Goal: Transaction & Acquisition: Purchase product/service

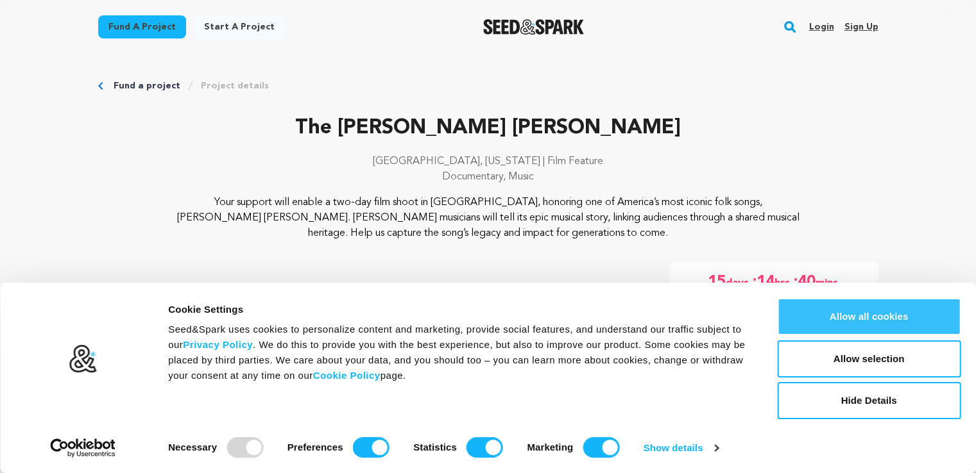
click at [876, 310] on button "Allow all cookies" at bounding box center [868, 316] width 183 height 37
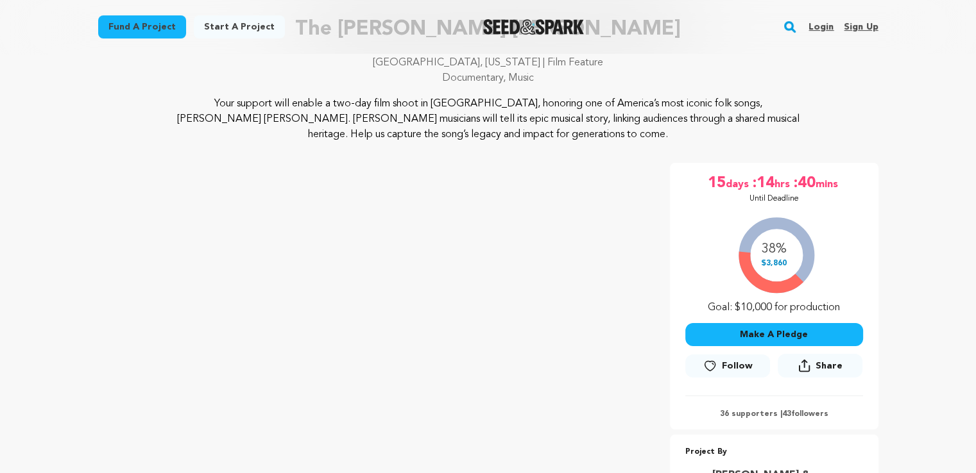
scroll to position [128, 0]
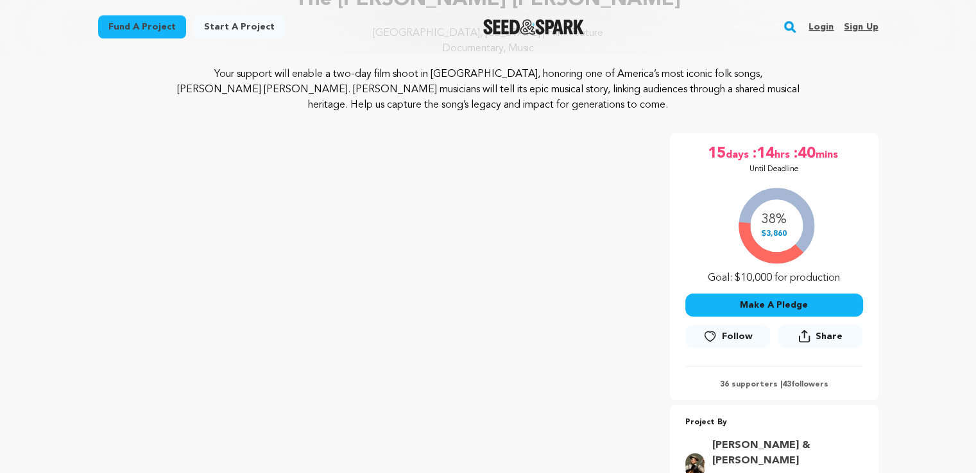
click at [757, 301] on button "Make A Pledge" at bounding box center [774, 305] width 178 height 23
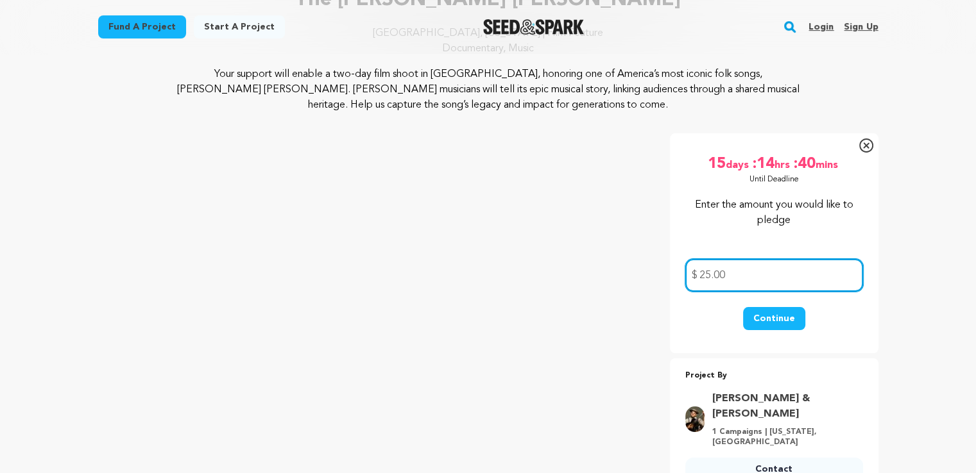
type input "25.00"
click at [782, 321] on button "Continue" at bounding box center [774, 318] width 62 height 23
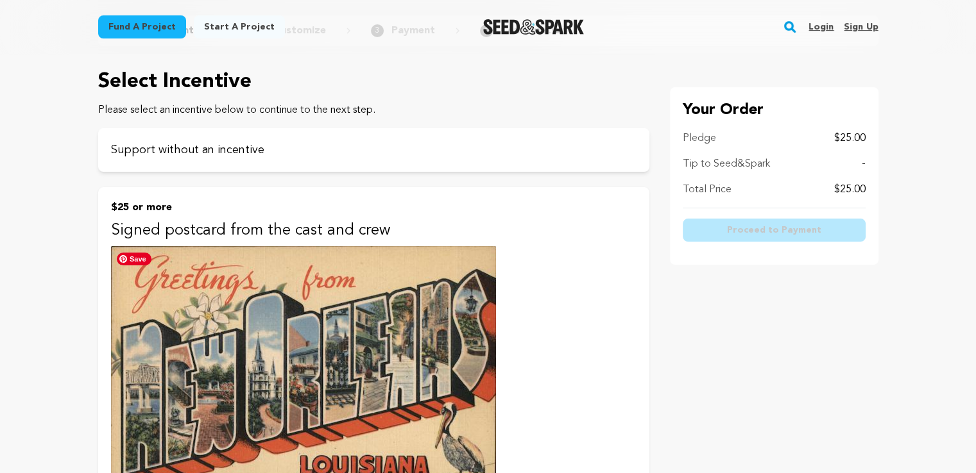
scroll to position [128, 0]
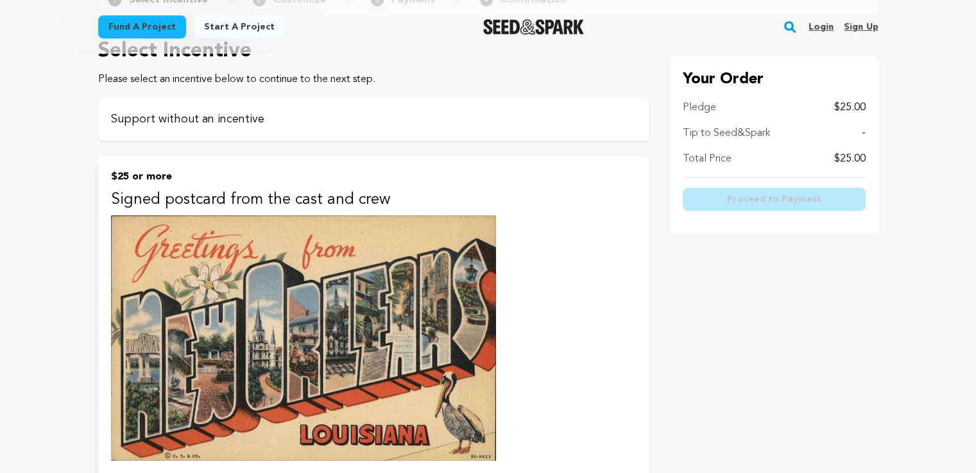
click at [198, 128] on div "Support without an incentive" at bounding box center [373, 119] width 551 height 44
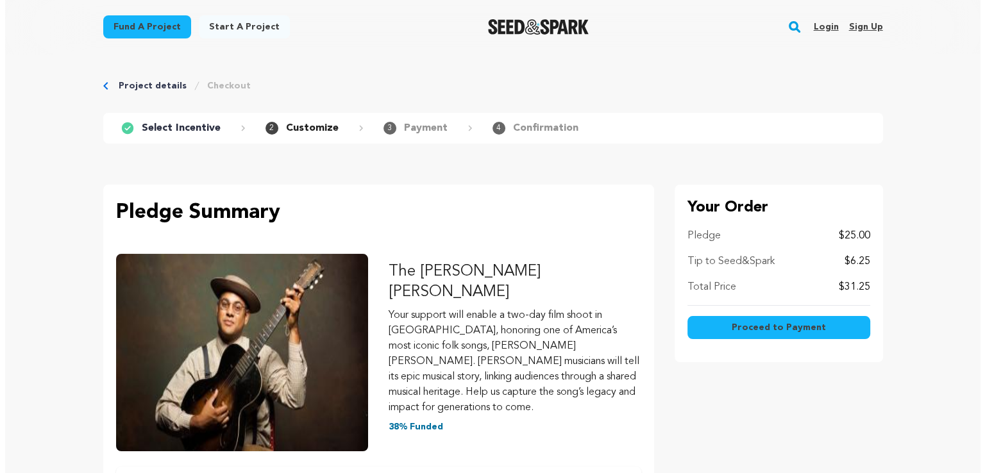
scroll to position [64, 0]
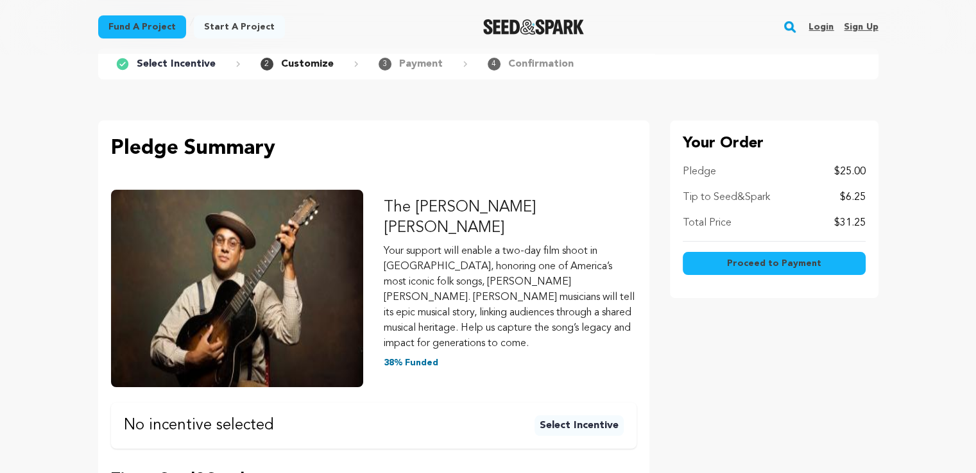
click at [818, 269] on button "Proceed to Payment" at bounding box center [773, 263] width 183 height 23
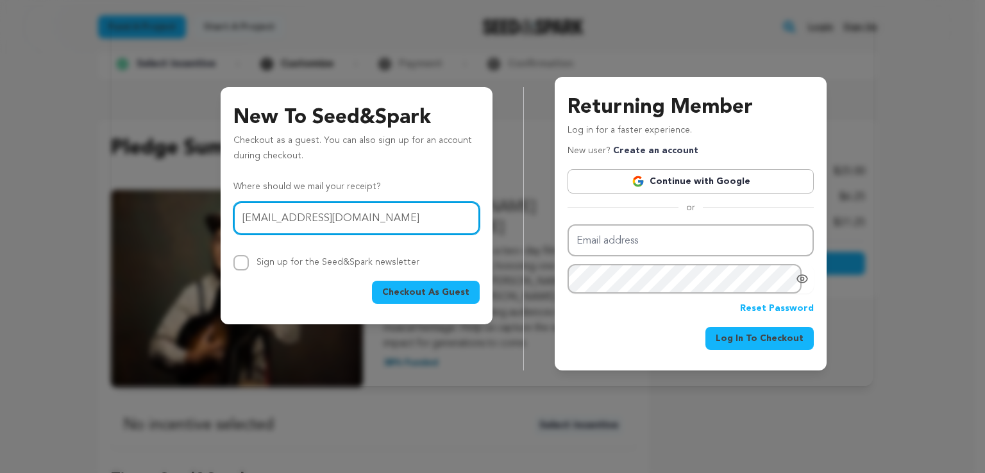
type input "ahirschten@gmail.com"
click at [462, 294] on span "Checkout As Guest" at bounding box center [425, 292] width 87 height 13
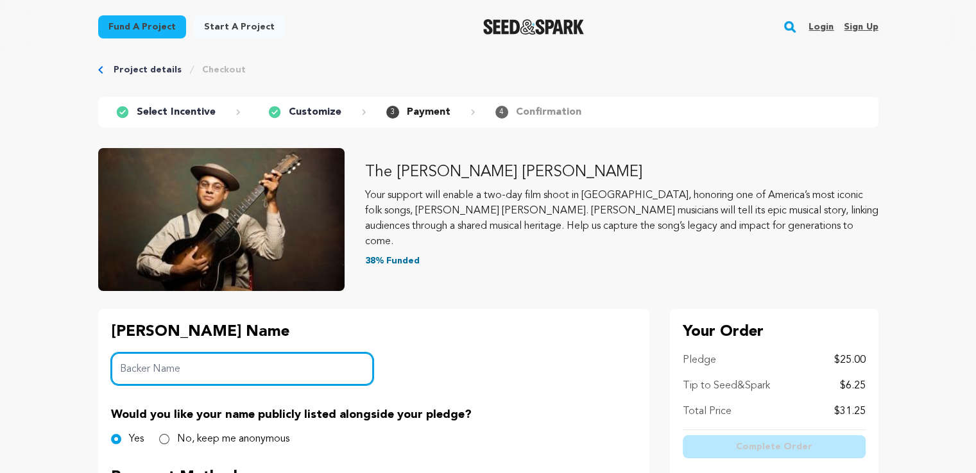
scroll to position [64, 0]
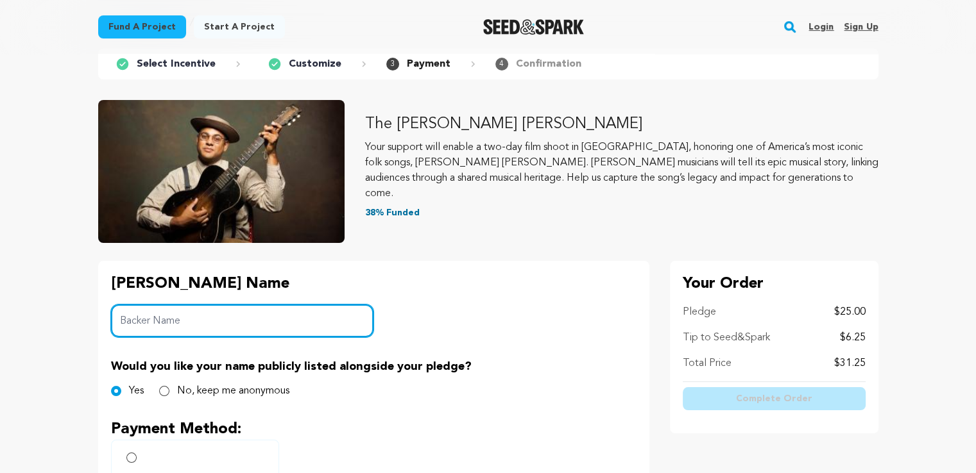
click at [268, 330] on input "Backer Name" at bounding box center [242, 321] width 263 height 33
type input "Addie Hirschten"
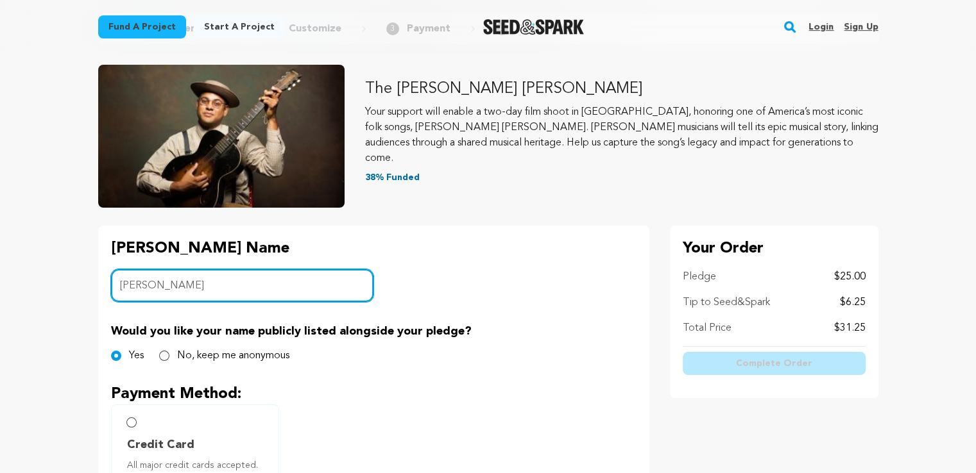
scroll to position [128, 0]
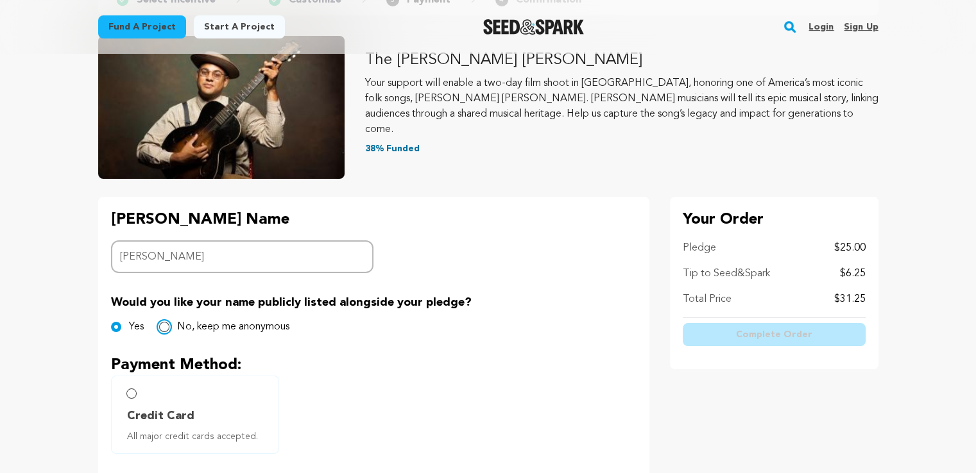
click at [165, 327] on input "No, keep me anonymous" at bounding box center [164, 327] width 10 height 10
radio input "true"
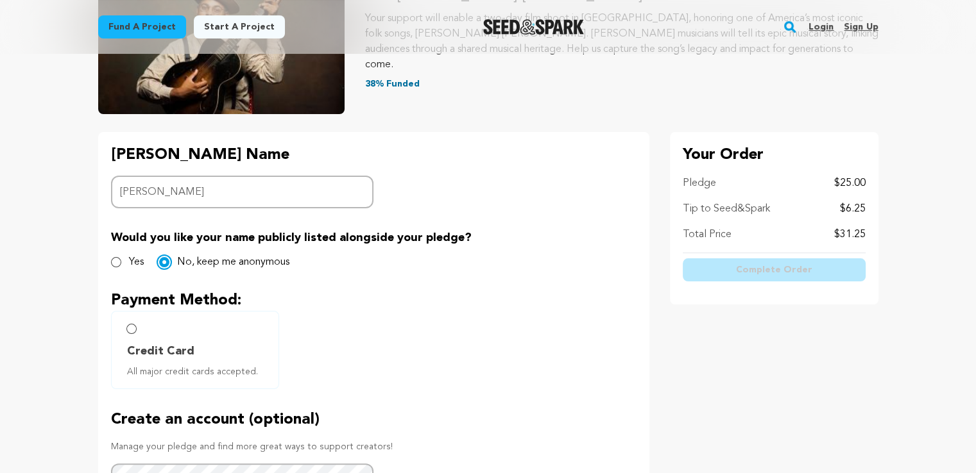
scroll to position [257, 0]
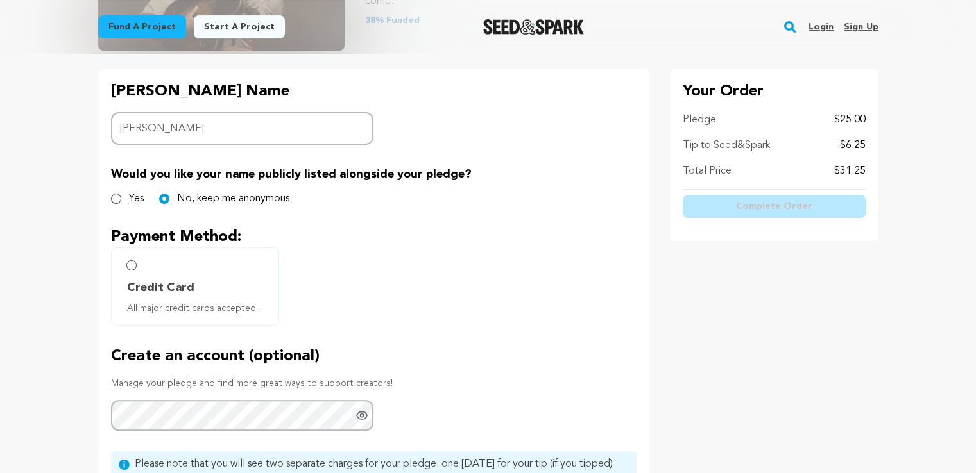
click at [131, 272] on label "Credit Card All major credit cards accepted." at bounding box center [195, 287] width 168 height 78
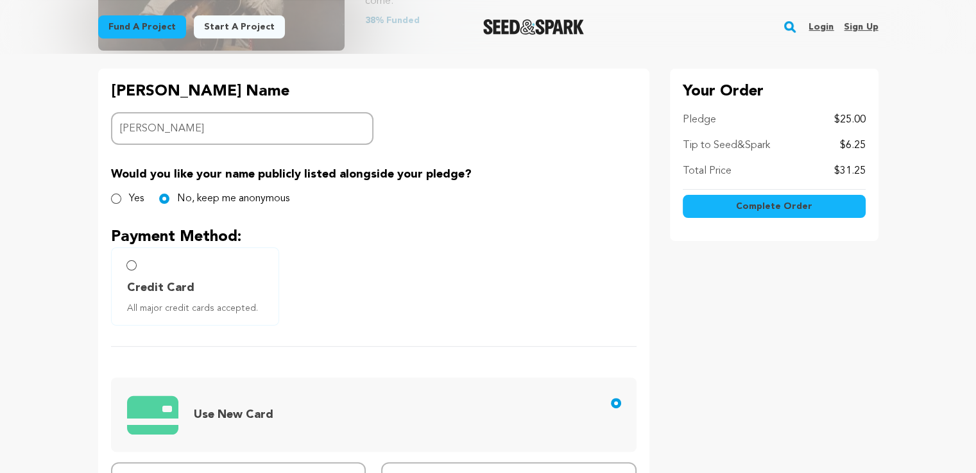
radio input "true"
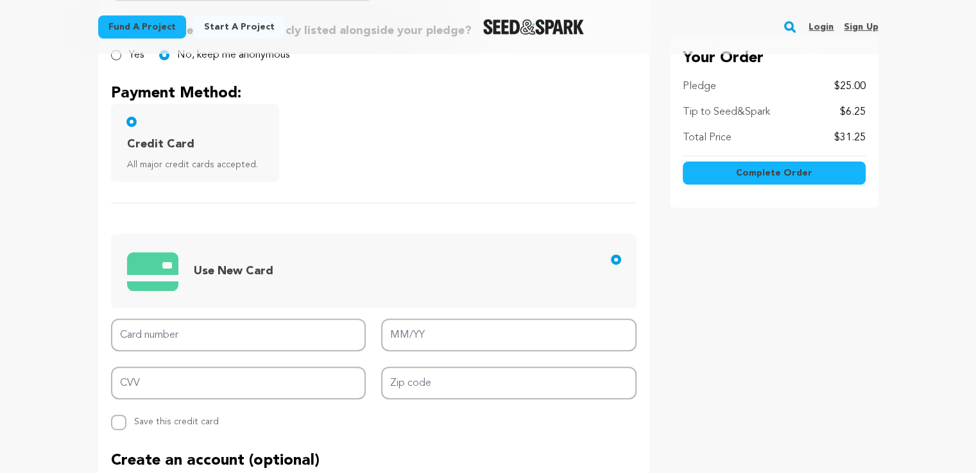
scroll to position [449, 0]
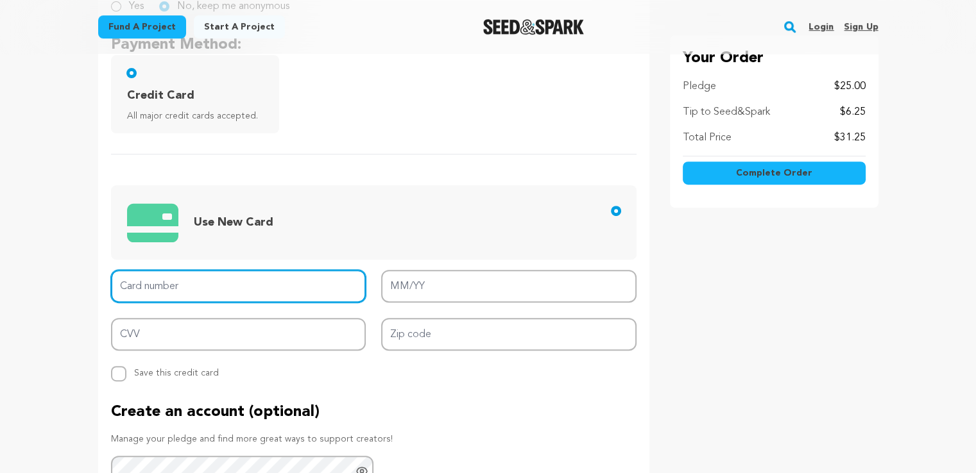
click at [299, 284] on input "Card number" at bounding box center [238, 286] width 255 height 33
type input "4327 3901 2211 8832"
type input "02/28"
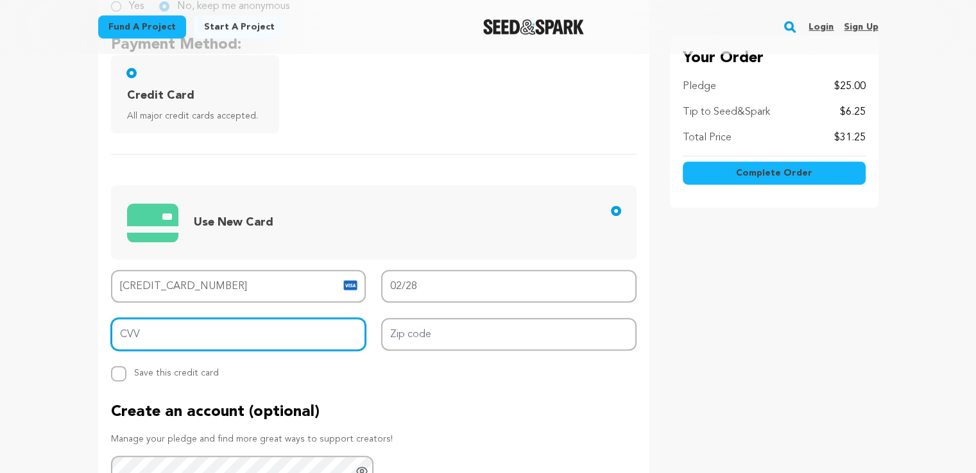
click at [246, 335] on input "CVV" at bounding box center [238, 334] width 255 height 33
type input "678"
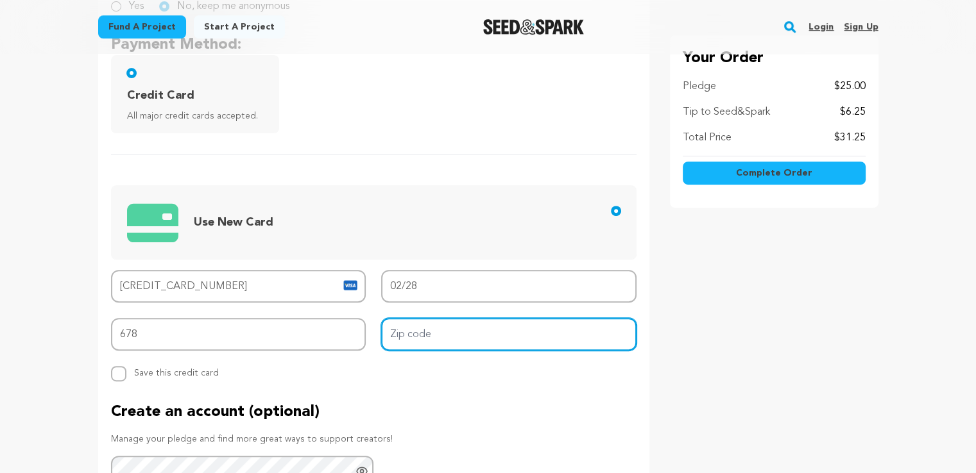
click at [470, 336] on input "Zip code" at bounding box center [508, 334] width 255 height 33
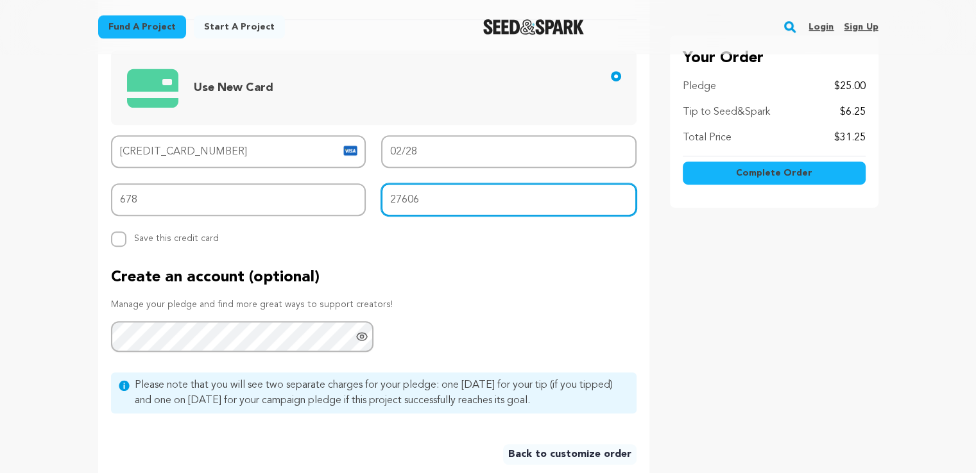
scroll to position [577, 0]
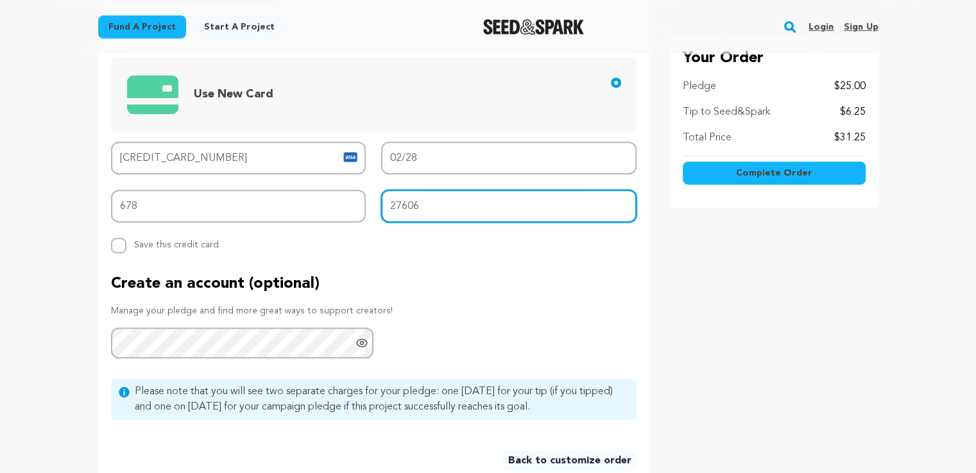
type input "27606"
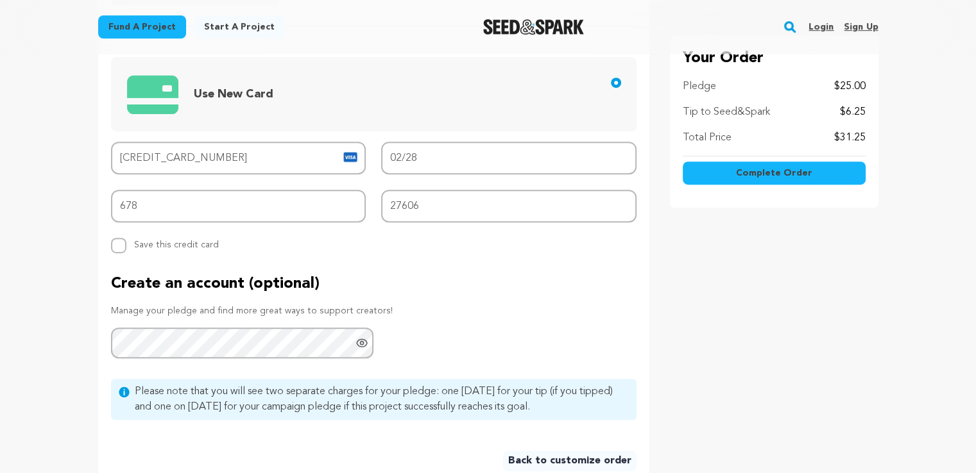
click at [754, 173] on span "Complete Order" at bounding box center [774, 173] width 76 height 13
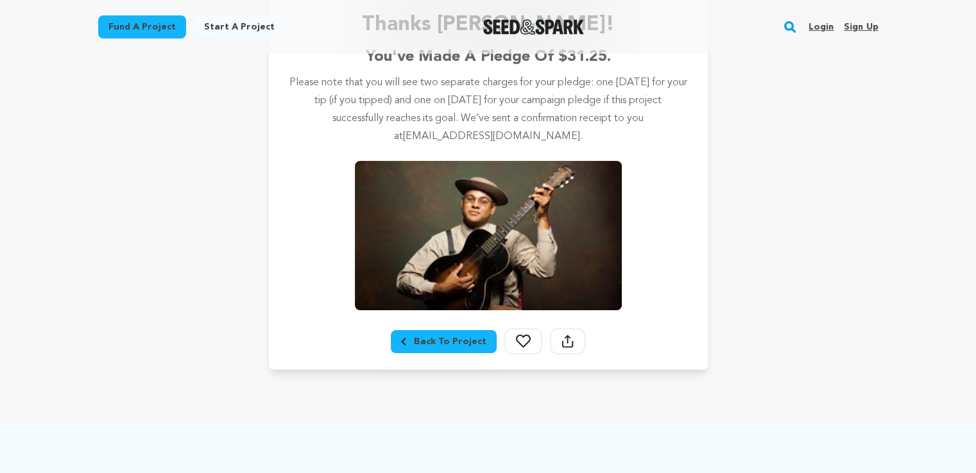
scroll to position [257, 0]
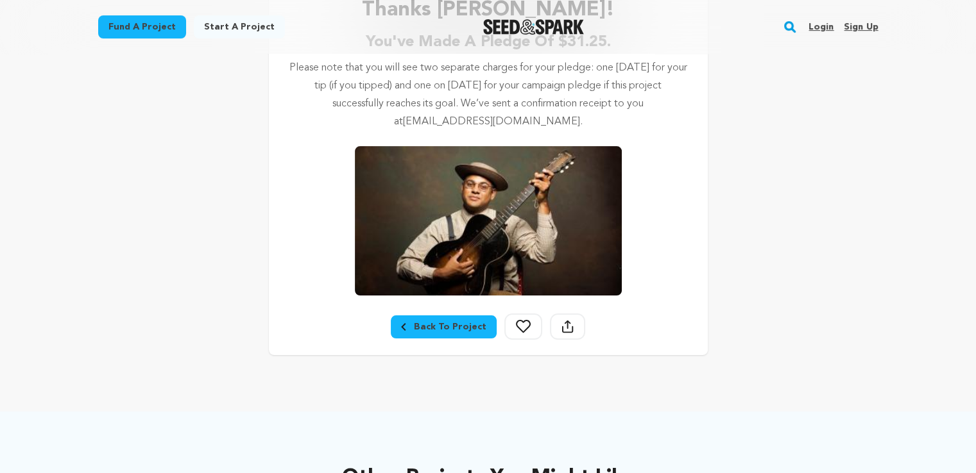
click at [462, 329] on div "Back To Project" at bounding box center [443, 327] width 85 height 13
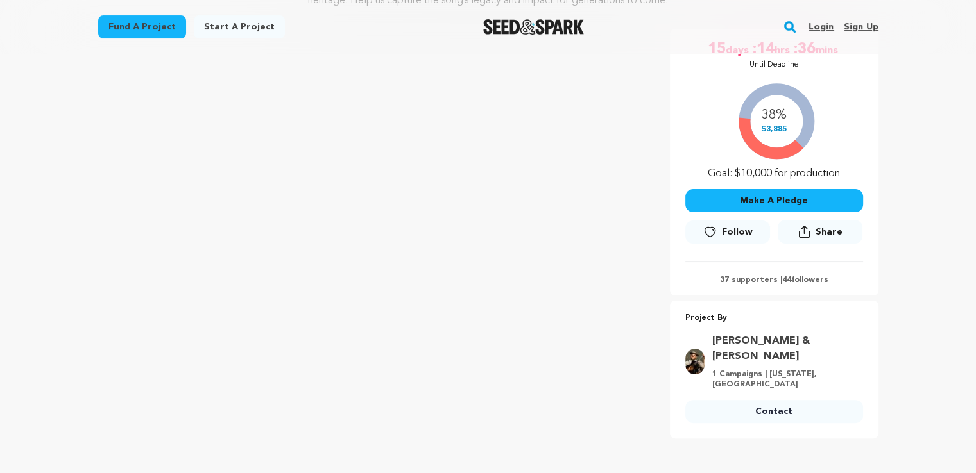
scroll to position [192, 0]
